Goal: Use online tool/utility: Utilize a website feature to perform a specific function

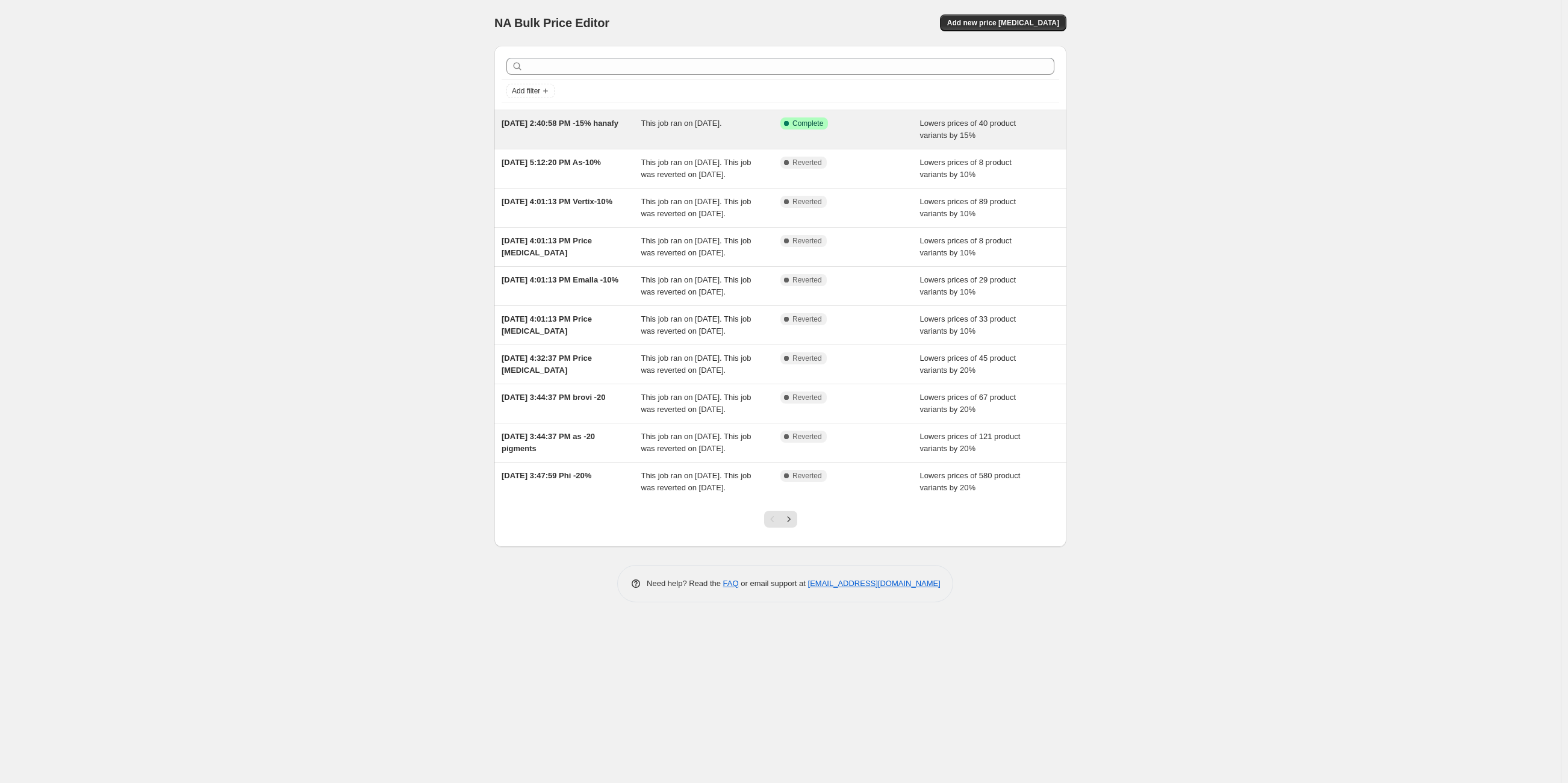
click at [560, 138] on div "[DATE] 2:40:58 PM -15% hanafy" at bounding box center [572, 129] width 140 height 24
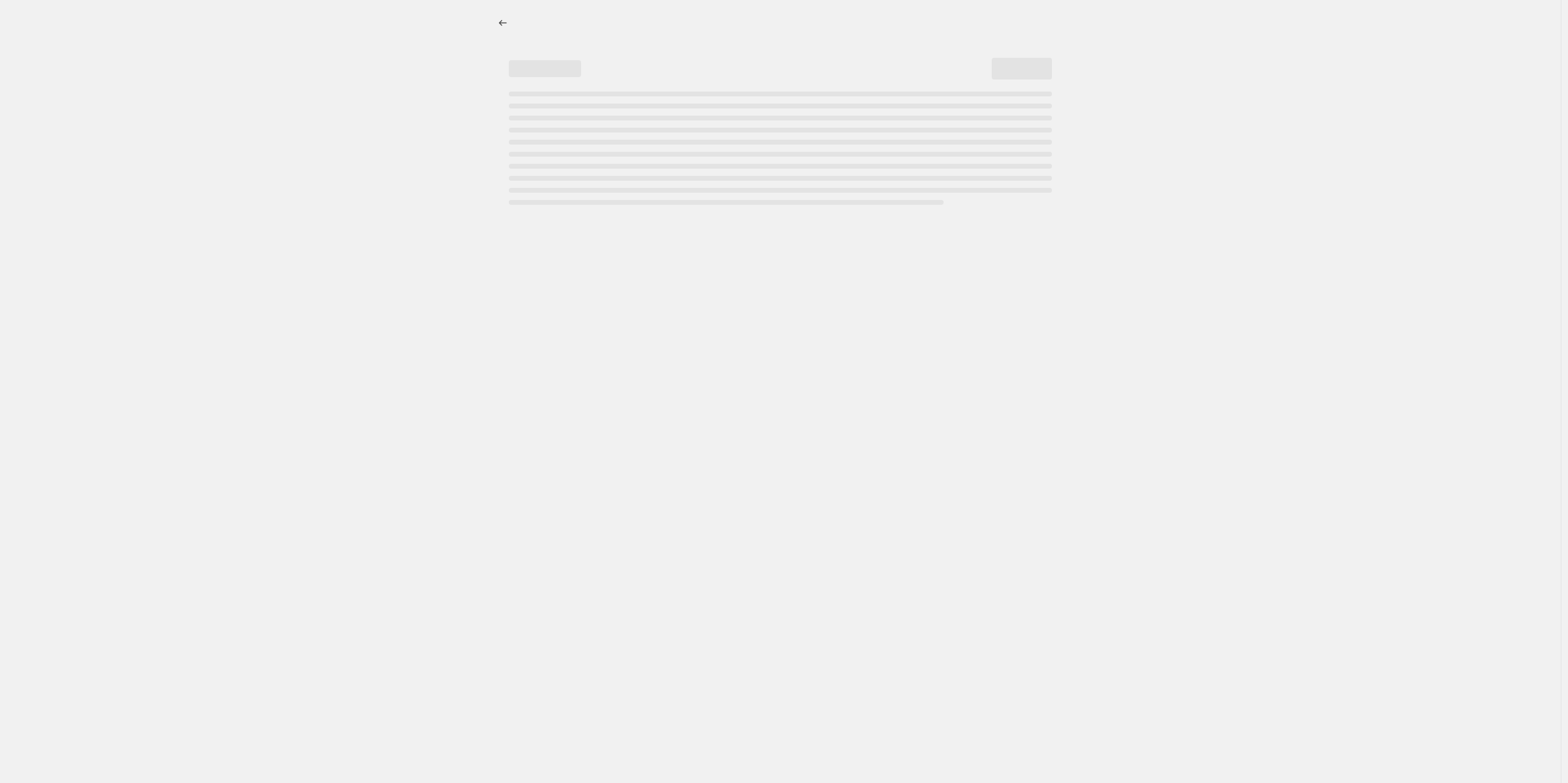
select select "percentage"
select select "collection"
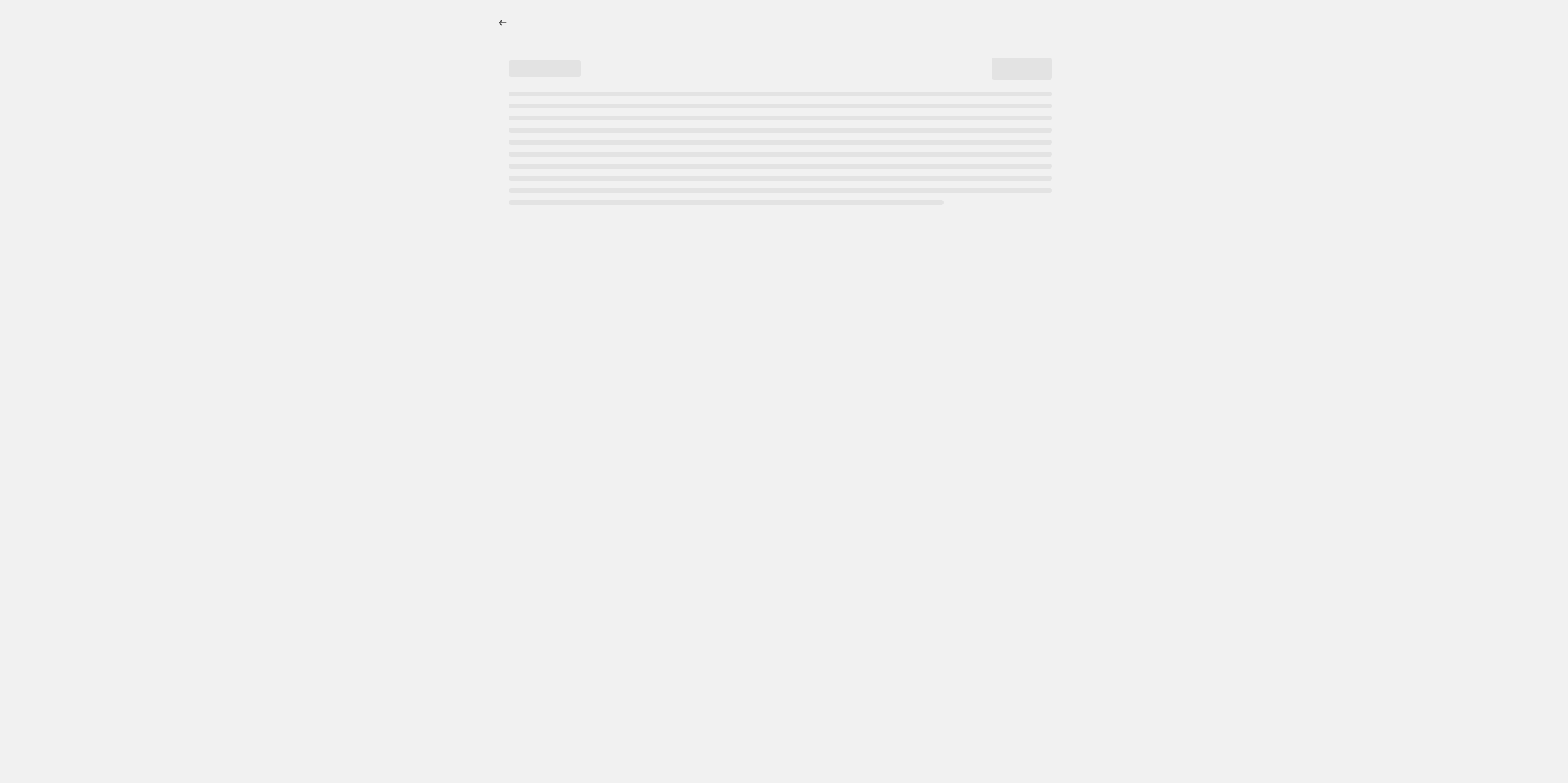
select select "collection"
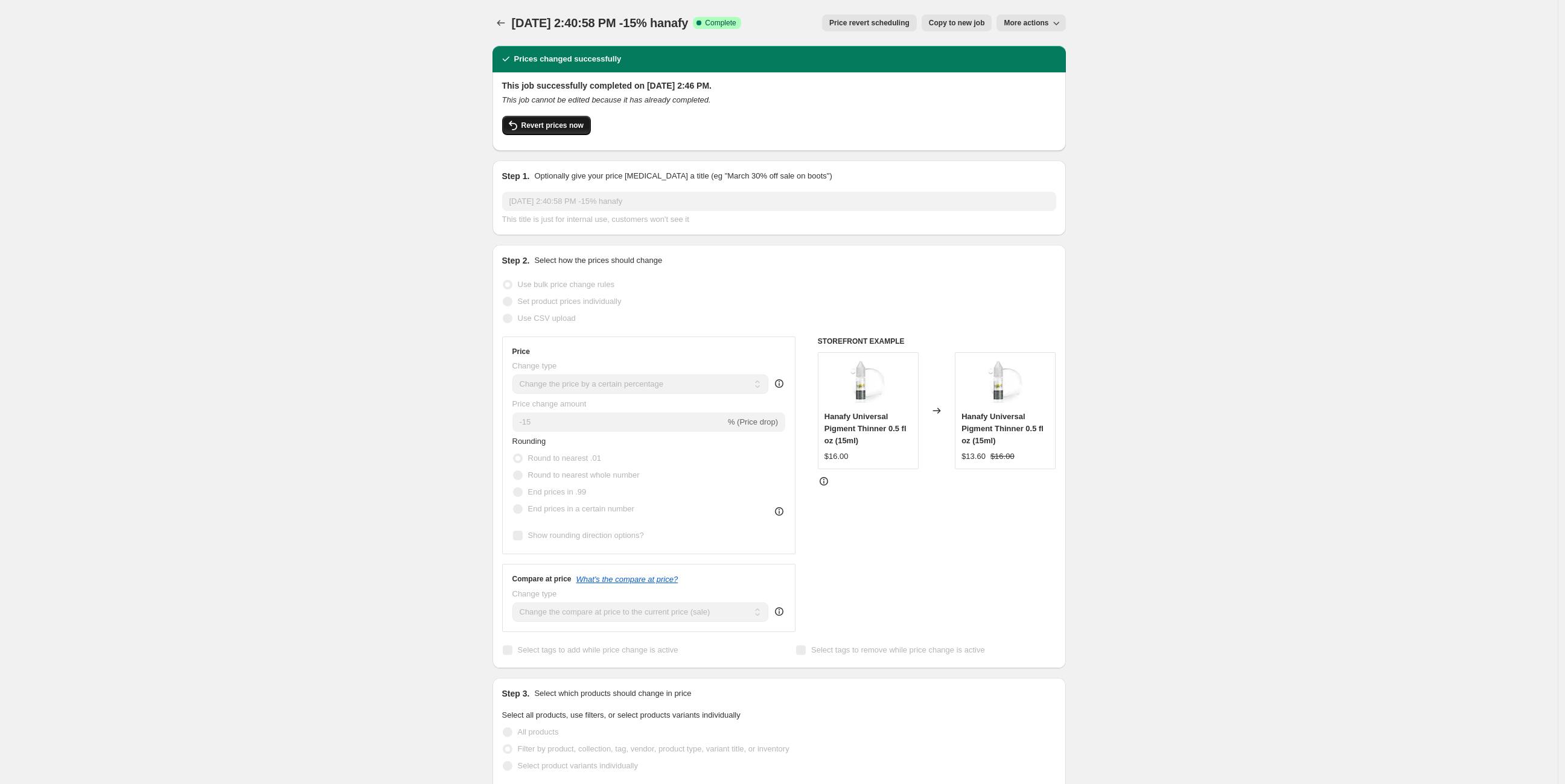
click at [546, 130] on span "Revert prices now" at bounding box center [552, 125] width 62 height 10
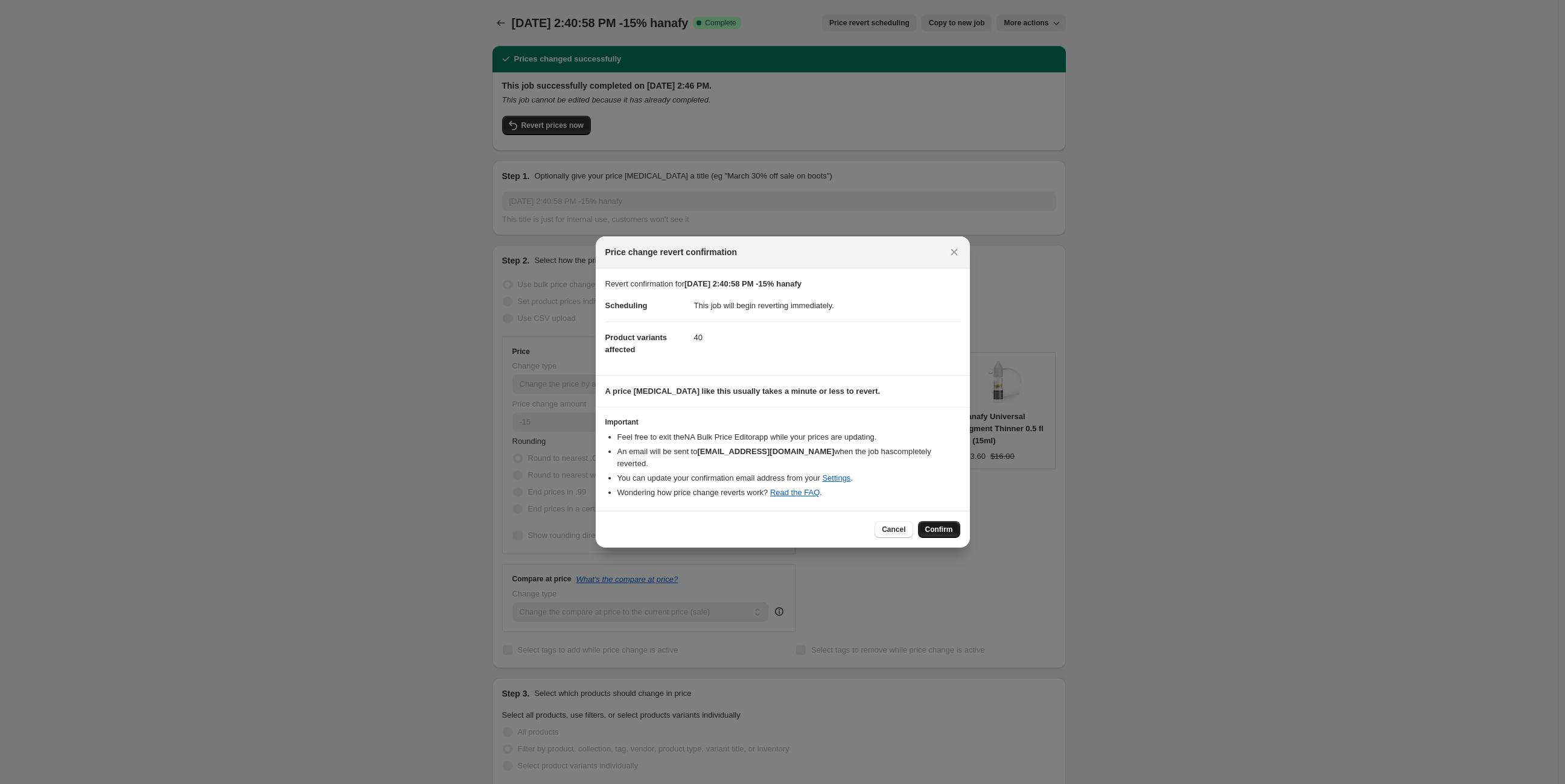
click at [937, 525] on span "Confirm" at bounding box center [938, 529] width 27 height 10
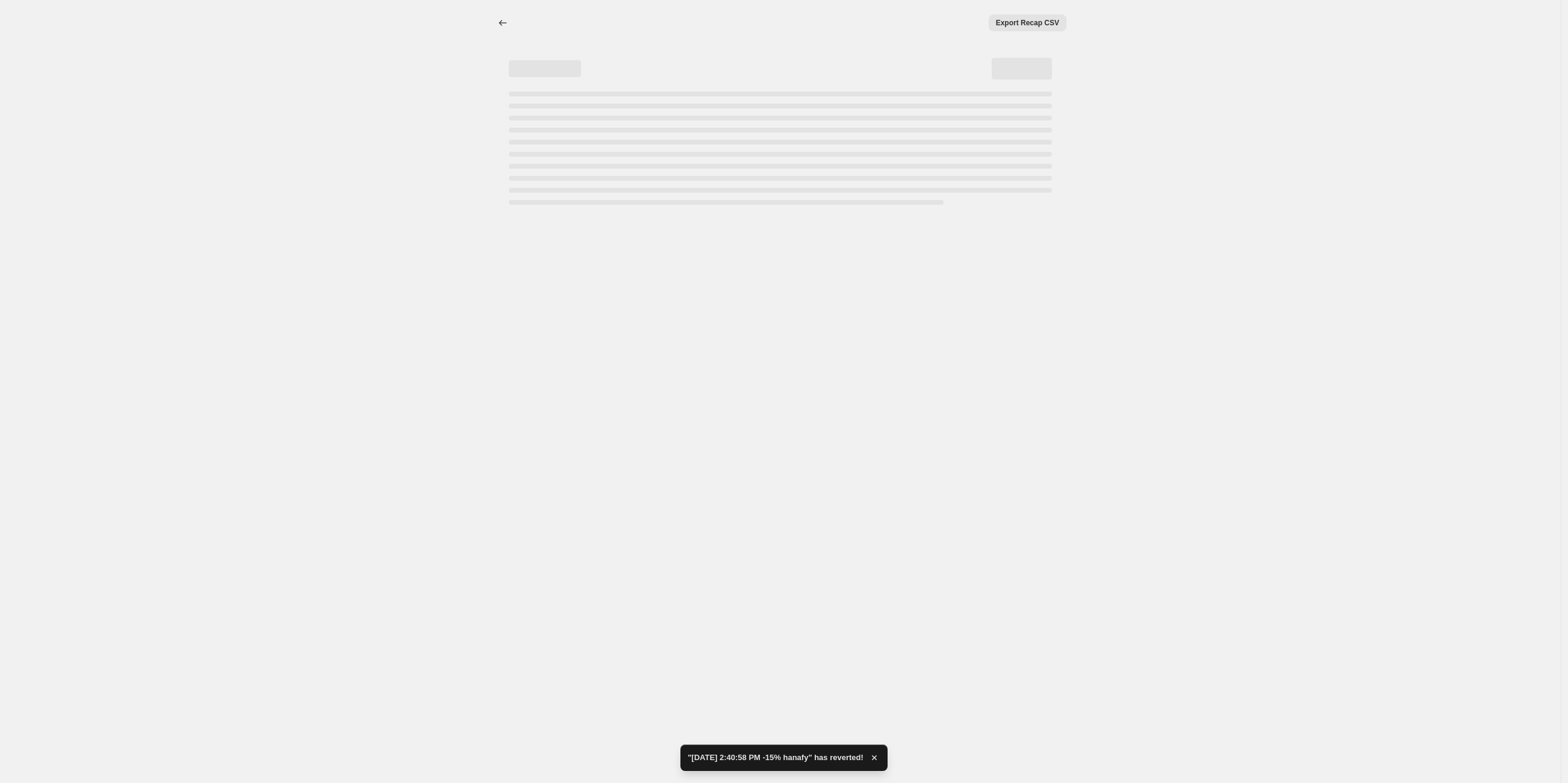
select select "percentage"
select select "collection"
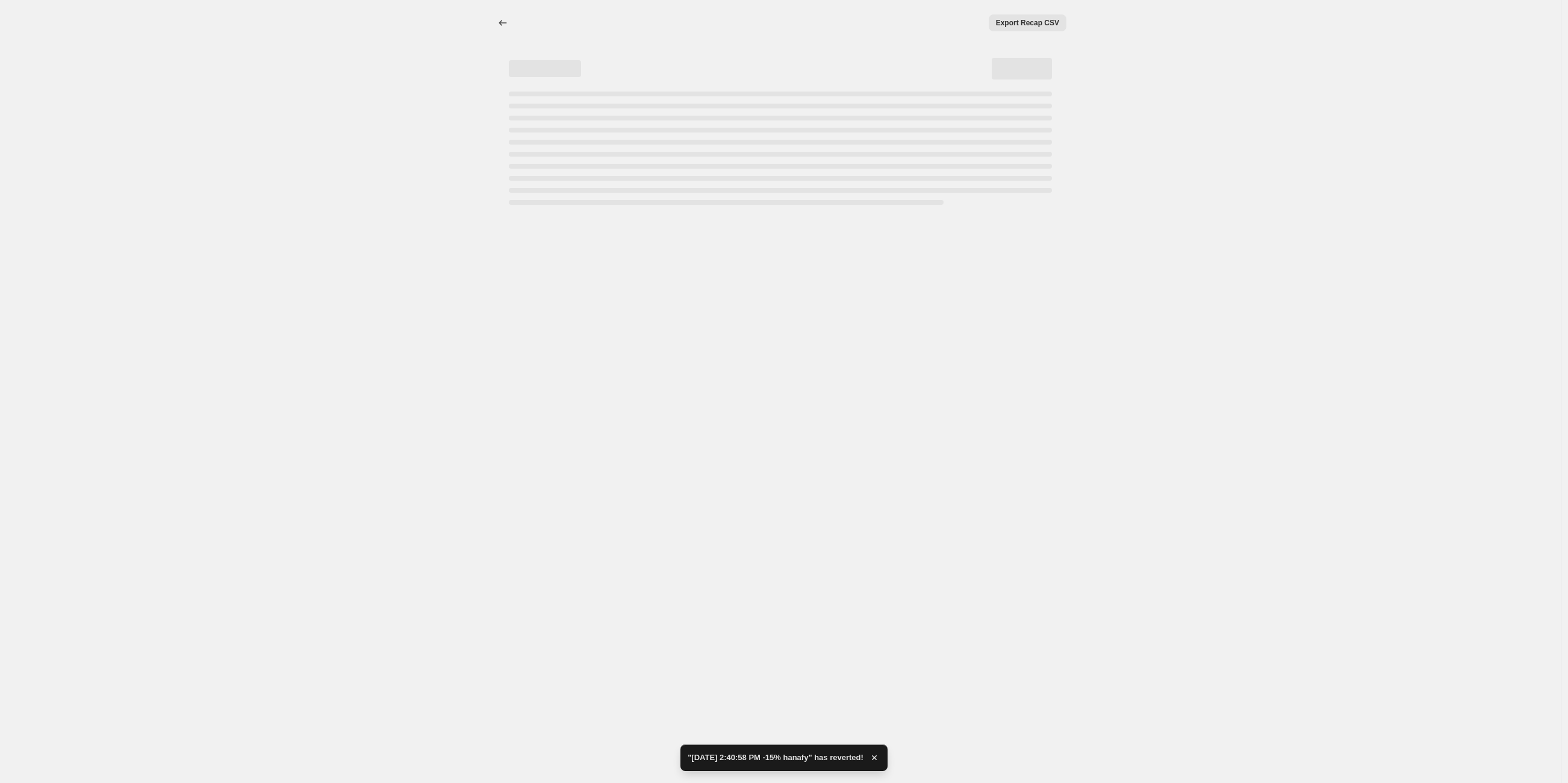
select select "collection"
